Goal: Task Accomplishment & Management: Complete application form

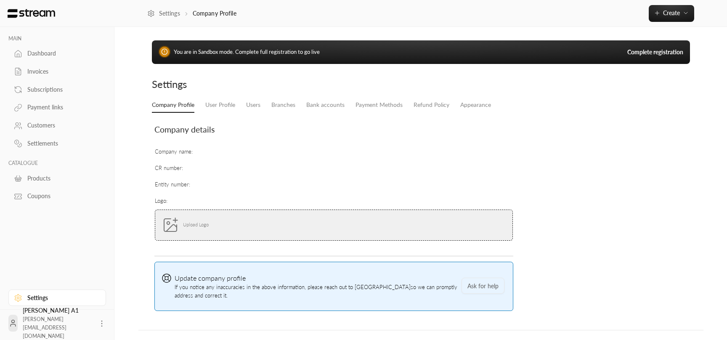
click at [668, 53] on link "Complete registration" at bounding box center [655, 52] width 56 height 8
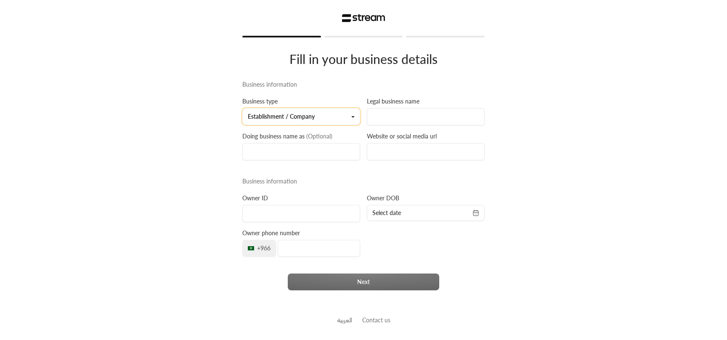
click at [307, 116] on button "Establishment / Company" at bounding box center [301, 116] width 118 height 17
click at [283, 151] on link "Freelancer" at bounding box center [301, 155] width 107 height 15
click at [387, 118] on input at bounding box center [426, 116] width 118 height 17
type input "r"
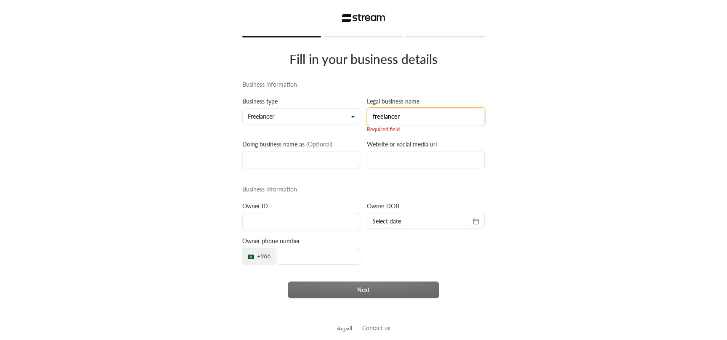
type input "freelancer"
click at [308, 159] on input at bounding box center [301, 159] width 118 height 17
type input "nothing"
click at [403, 115] on input "freelancer" at bounding box center [426, 116] width 118 height 17
click at [397, 159] on input at bounding box center [426, 159] width 118 height 17
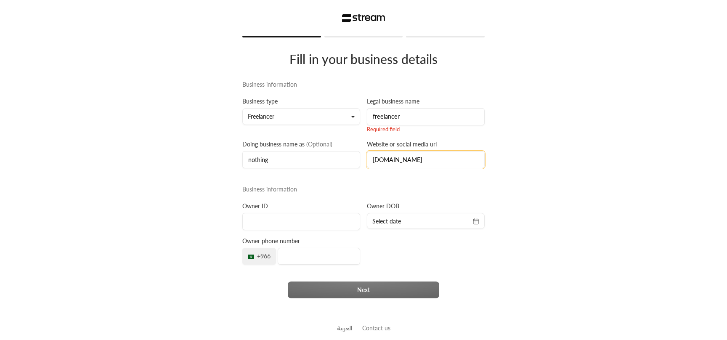
type input "sample.com"
click at [302, 229] on input at bounding box center [301, 221] width 118 height 17
type input "2111111114"
click at [425, 215] on div "Select date" at bounding box center [426, 221] width 118 height 16
click at [470, 222] on span "Select date" at bounding box center [425, 221] width 107 height 8
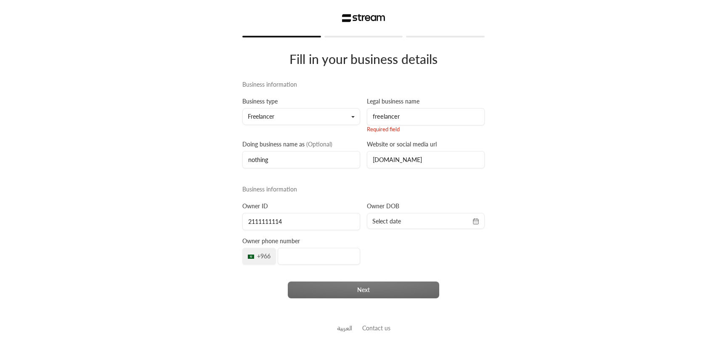
select select "*"
select select "****"
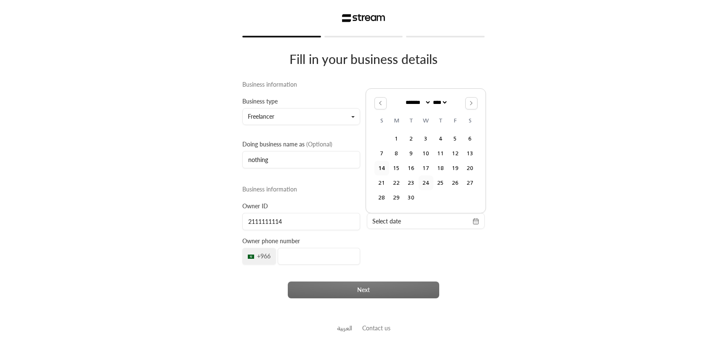
click at [429, 181] on button "24" at bounding box center [426, 183] width 14 height 14
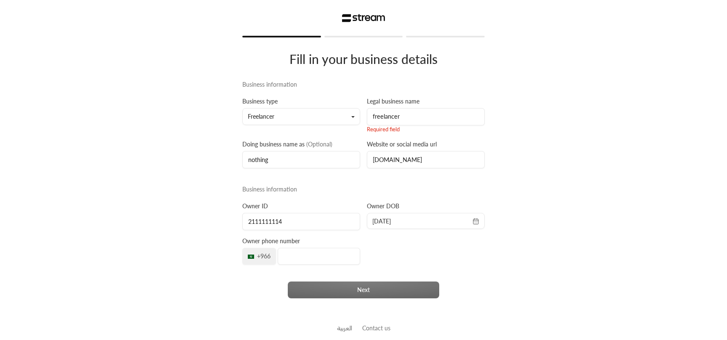
click at [476, 219] on icon "button" at bounding box center [475, 221] width 7 height 7
select select "*"
select select "****"
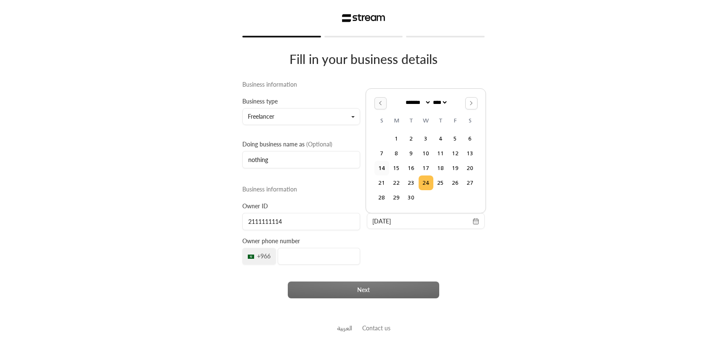
click at [383, 103] on icon "Go to the Previous Month" at bounding box center [380, 103] width 6 height 6
select select "*"
click at [411, 158] on button "12" at bounding box center [411, 153] width 14 height 14
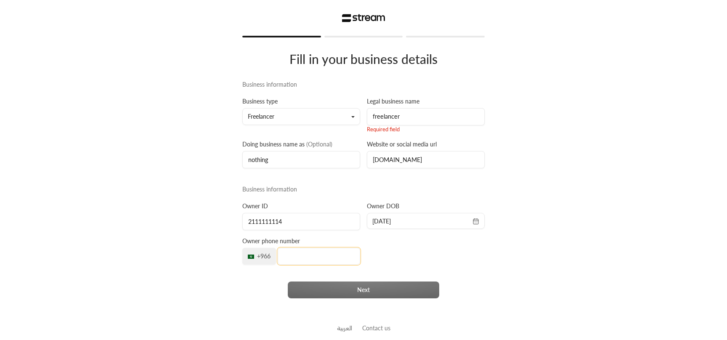
click at [316, 257] on input "tel" at bounding box center [319, 256] width 82 height 17
type input "500000000"
click at [358, 284] on div "Next" at bounding box center [363, 289] width 249 height 17
click at [414, 119] on input "freelancer" at bounding box center [426, 116] width 118 height 17
type input "freelancer"
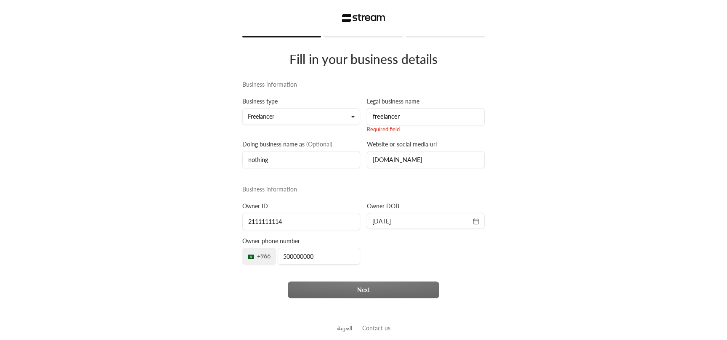
click at [501, 147] on div "Fill in your business details Business information Business type Freelancer Est…" at bounding box center [363, 174] width 727 height 349
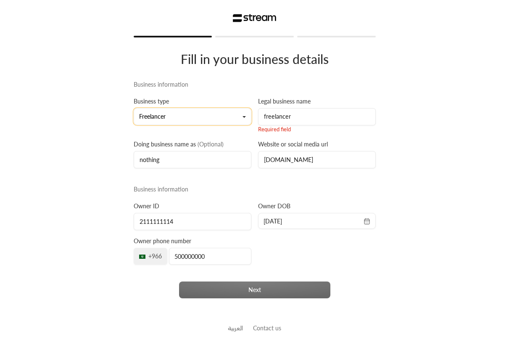
click at [206, 112] on button "Freelancer" at bounding box center [193, 116] width 118 height 17
click at [203, 119] on button "Freelancer" at bounding box center [193, 116] width 118 height 17
click at [200, 121] on button "Freelancer" at bounding box center [193, 116] width 118 height 17
click at [185, 159] on link "Freelancer" at bounding box center [192, 155] width 107 height 15
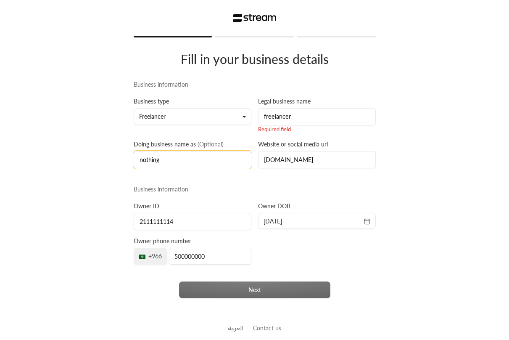
click at [209, 161] on input "nothing" at bounding box center [193, 159] width 118 height 17
drag, startPoint x: 258, startPoint y: 294, endPoint x: 260, endPoint y: 290, distance: 5.3
click at [258, 294] on div "Next" at bounding box center [254, 289] width 249 height 17
click at [477, 151] on div "Fill in your business details Business information Business type Freelancer Est…" at bounding box center [254, 174] width 509 height 349
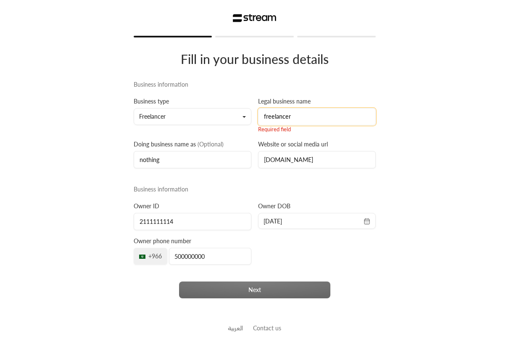
click at [303, 112] on input "freelancer" at bounding box center [317, 116] width 118 height 17
type input "Freelancer"
click at [392, 143] on div "Fill in your business details Business information Business type Freelancer Est…" at bounding box center [254, 174] width 509 height 349
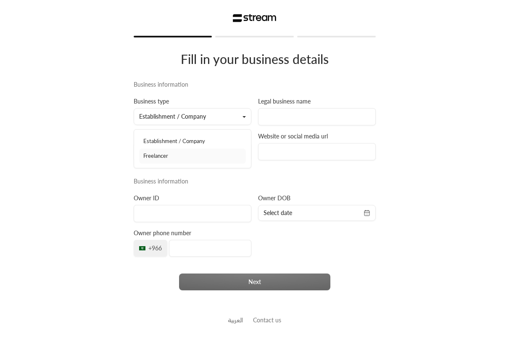
click at [176, 158] on link "Freelancer" at bounding box center [192, 155] width 107 height 15
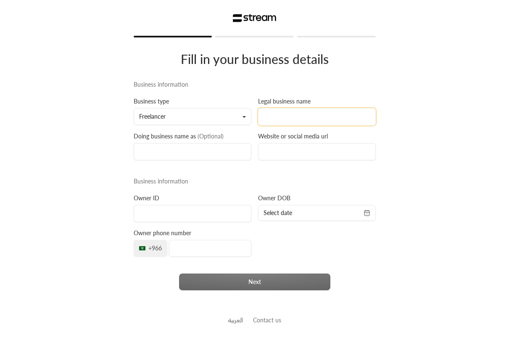
click at [276, 111] on input at bounding box center [317, 116] width 118 height 17
type input "r"
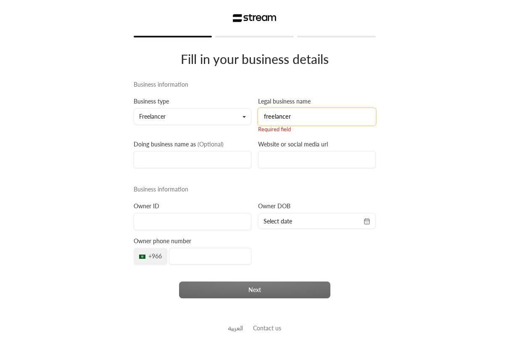
type input "freelancer"
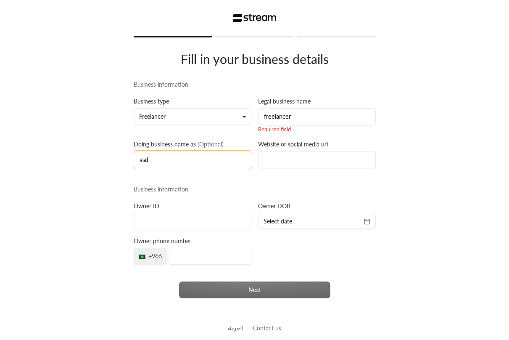
type input "asd"
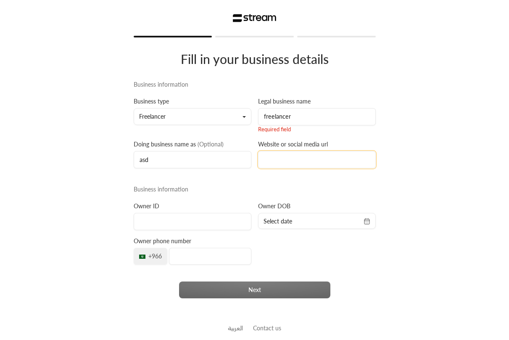
click at [306, 166] on input at bounding box center [317, 159] width 118 height 17
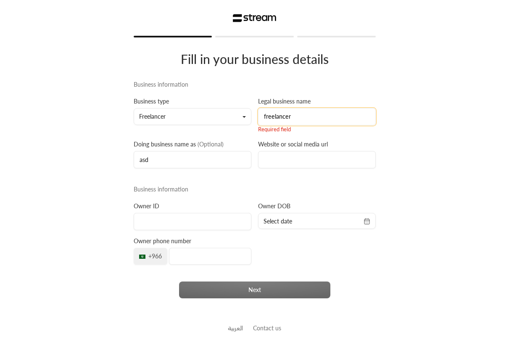
click at [302, 111] on input "freelancer" at bounding box center [317, 116] width 118 height 17
type input "a"
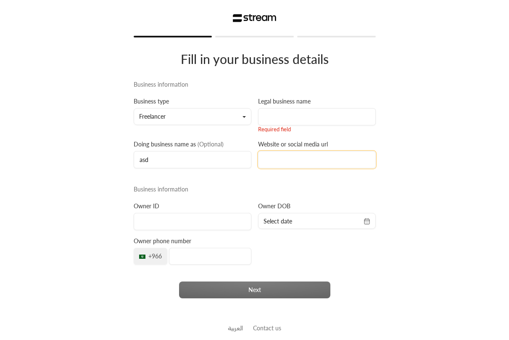
click at [303, 160] on input at bounding box center [317, 159] width 118 height 17
type input "[DOMAIN_NAME]"
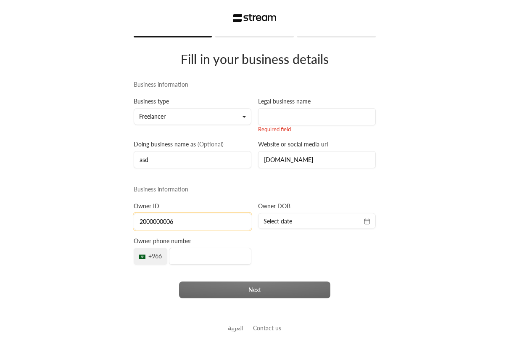
type input "2000000006"
click at [318, 227] on div "Select date" at bounding box center [317, 221] width 118 height 16
click at [342, 220] on span "Select date" at bounding box center [317, 221] width 107 height 8
select select "*"
select select "****"
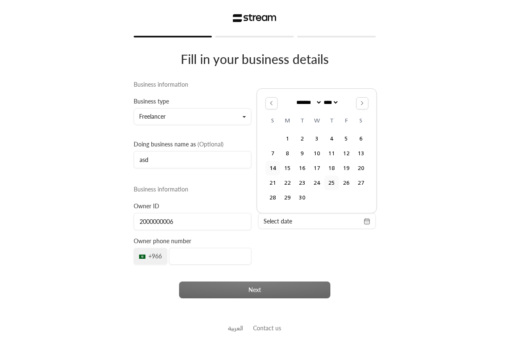
click at [328, 180] on button "25" at bounding box center [332, 183] width 14 height 14
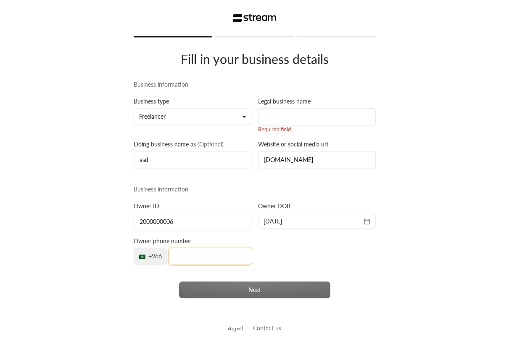
click at [209, 260] on input "tel" at bounding box center [210, 256] width 82 height 17
type input "500000000"
click at [305, 111] on input at bounding box center [317, 116] width 118 height 17
type input "test"
click at [207, 164] on input "asd" at bounding box center [193, 159] width 118 height 17
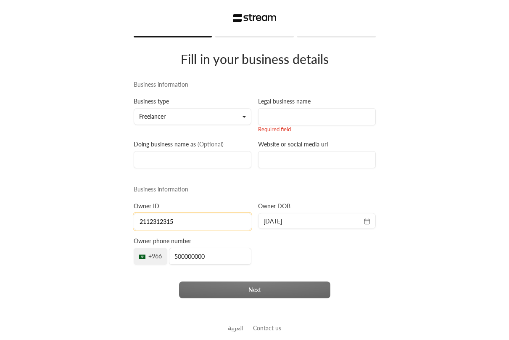
type input "2112312315"
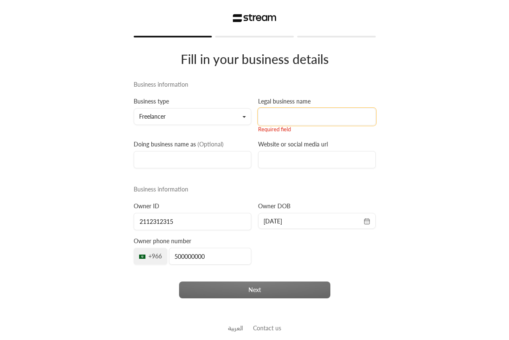
click at [317, 113] on input at bounding box center [317, 116] width 118 height 17
type input "asdasd"
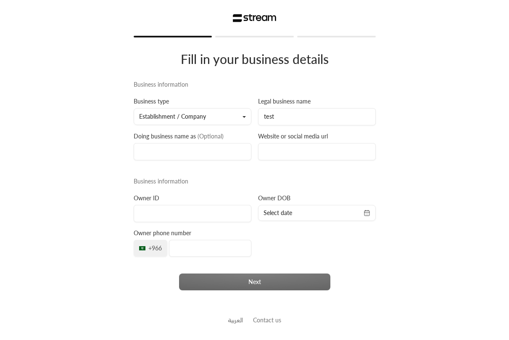
type input "test"
click at [186, 160] on input at bounding box center [193, 151] width 118 height 17
type input "test"
click at [273, 165] on div "Business information Business type Establishment / Company Legal business name …" at bounding box center [254, 189] width 249 height 218
click at [286, 151] on input at bounding box center [317, 151] width 118 height 17
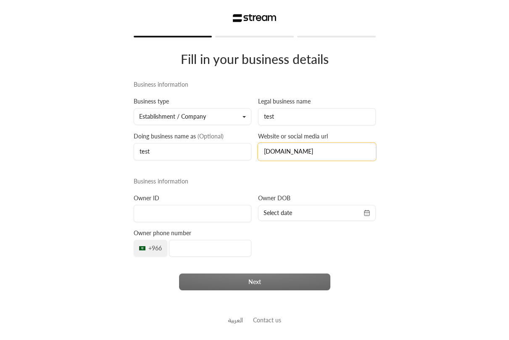
type input "[DOMAIN_NAME]"
type input "2131231231"
click at [325, 230] on div "Business information Business type Establishment / Company Legal business name …" at bounding box center [254, 189] width 249 height 218
click at [324, 216] on span "Select date" at bounding box center [317, 213] width 107 height 8
select select "*"
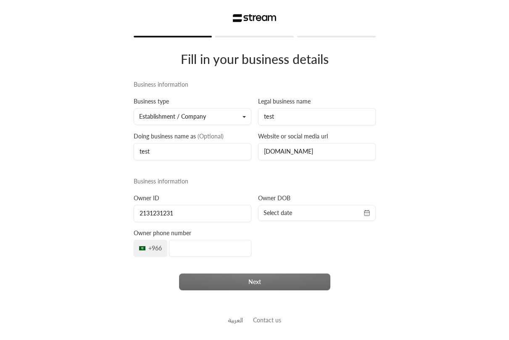
select select "****"
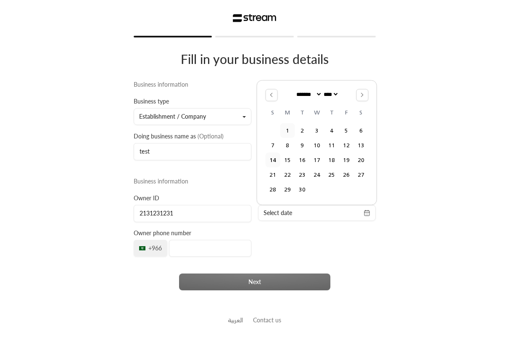
click at [281, 137] on button "1" at bounding box center [288, 130] width 14 height 14
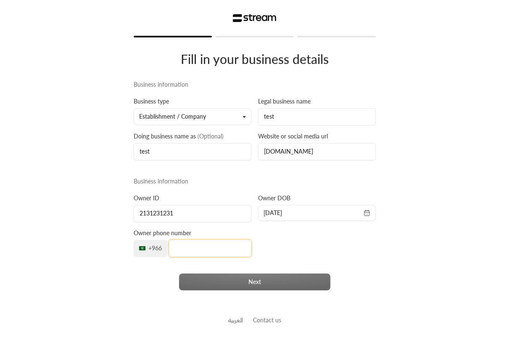
click at [212, 249] on input "tel" at bounding box center [210, 248] width 82 height 17
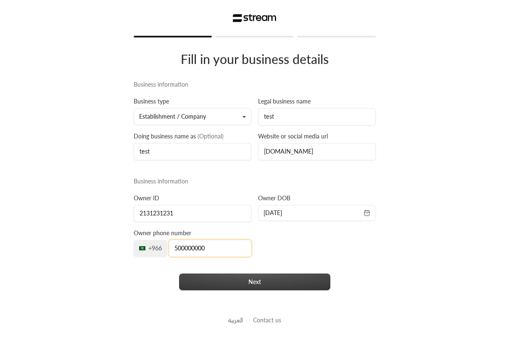
type input "500000000"
click at [238, 285] on button "Next" at bounding box center [254, 281] width 151 height 17
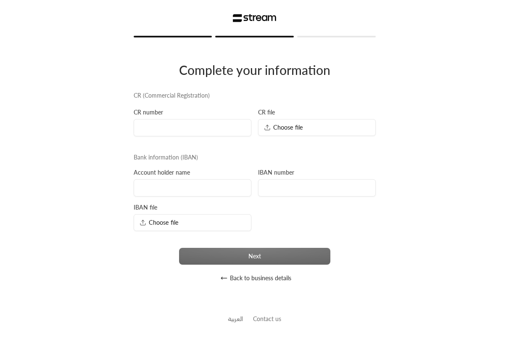
click at [251, 281] on button "Back to business details" at bounding box center [254, 278] width 241 height 17
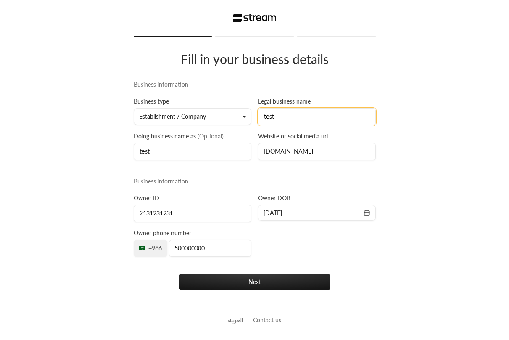
click at [315, 118] on input "test" at bounding box center [317, 116] width 118 height 17
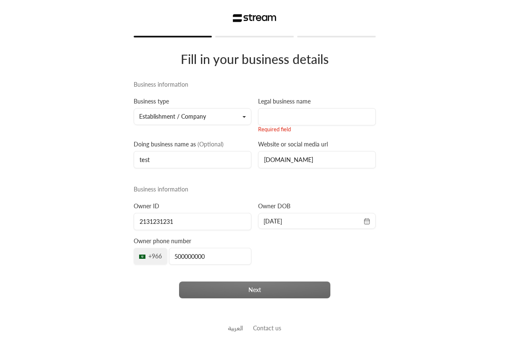
click at [359, 269] on div "Business information Business type Establishment / Company Legal business name …" at bounding box center [254, 193] width 249 height 226
click at [316, 122] on input at bounding box center [317, 116] width 118 height 17
type input "asd"
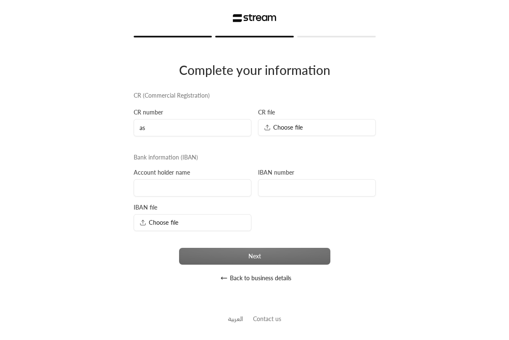
type input "a"
click at [307, 189] on input at bounding box center [317, 187] width 118 height 17
type input "a"
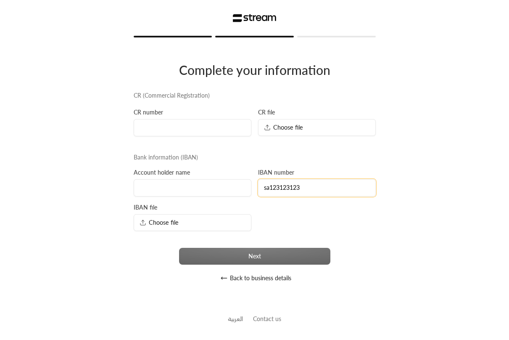
type input "sa123123123"
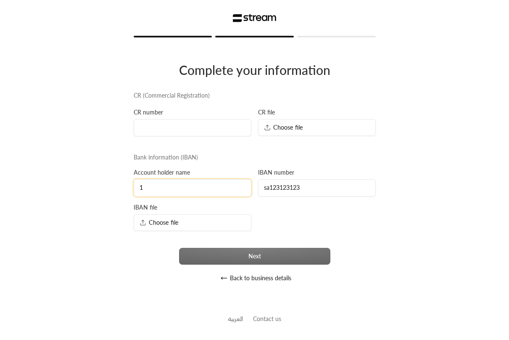
click at [209, 191] on input "1" at bounding box center [193, 187] width 118 height 17
type input "123"
click at [189, 130] on input at bounding box center [193, 127] width 118 height 17
type input "123"
click at [301, 128] on span "Choose file" at bounding box center [284, 127] width 40 height 9
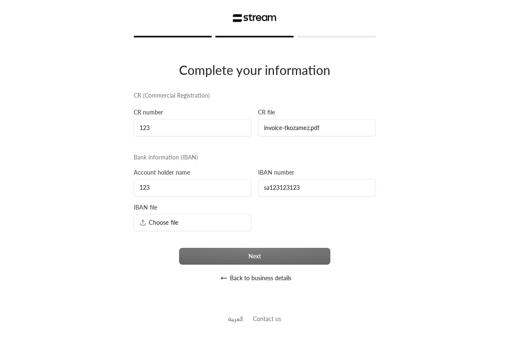
click at [183, 229] on div "Choose file" at bounding box center [193, 222] width 118 height 17
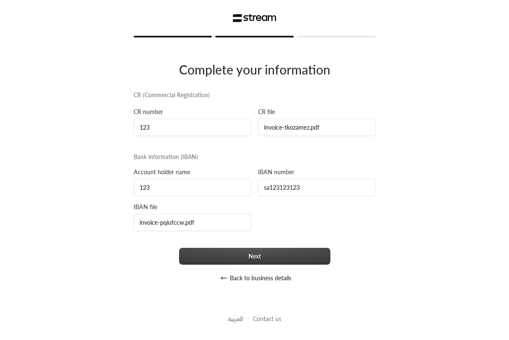
click at [261, 252] on button "Next" at bounding box center [254, 256] width 151 height 17
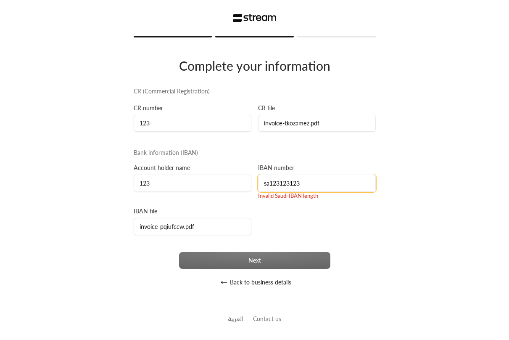
click at [319, 182] on input "sa123123123" at bounding box center [317, 183] width 118 height 17
type input "sa12312312312312312312312312321312"
click at [289, 198] on div "Invalid Saudi IBAN length" at bounding box center [317, 196] width 118 height 8
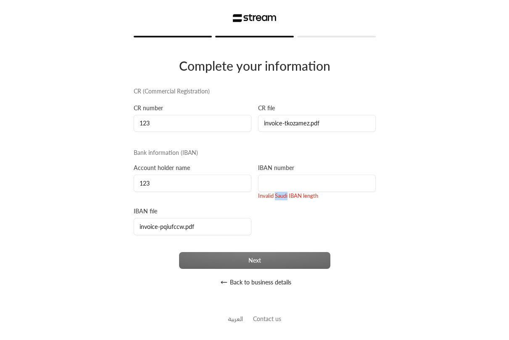
click at [289, 198] on div "Invalid Saudi IBAN length" at bounding box center [317, 196] width 118 height 8
